Goal: Find specific page/section

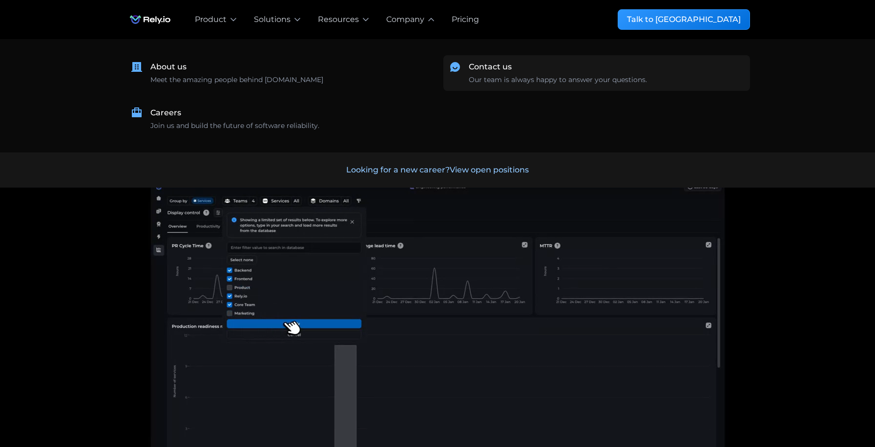
click at [496, 77] on div "Our team is always happy to answer your questions." at bounding box center [558, 80] width 178 height 10
